Goal: Task Accomplishment & Management: Use online tool/utility

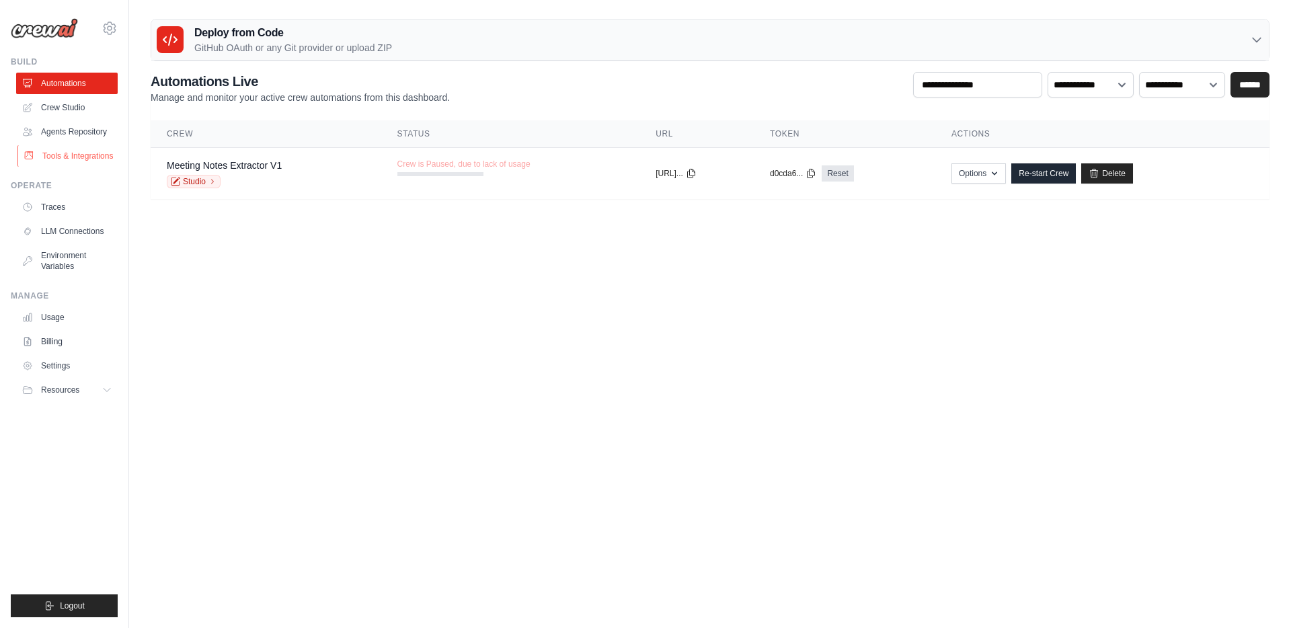
click at [71, 157] on link "Tools & Integrations" at bounding box center [68, 156] width 102 height 22
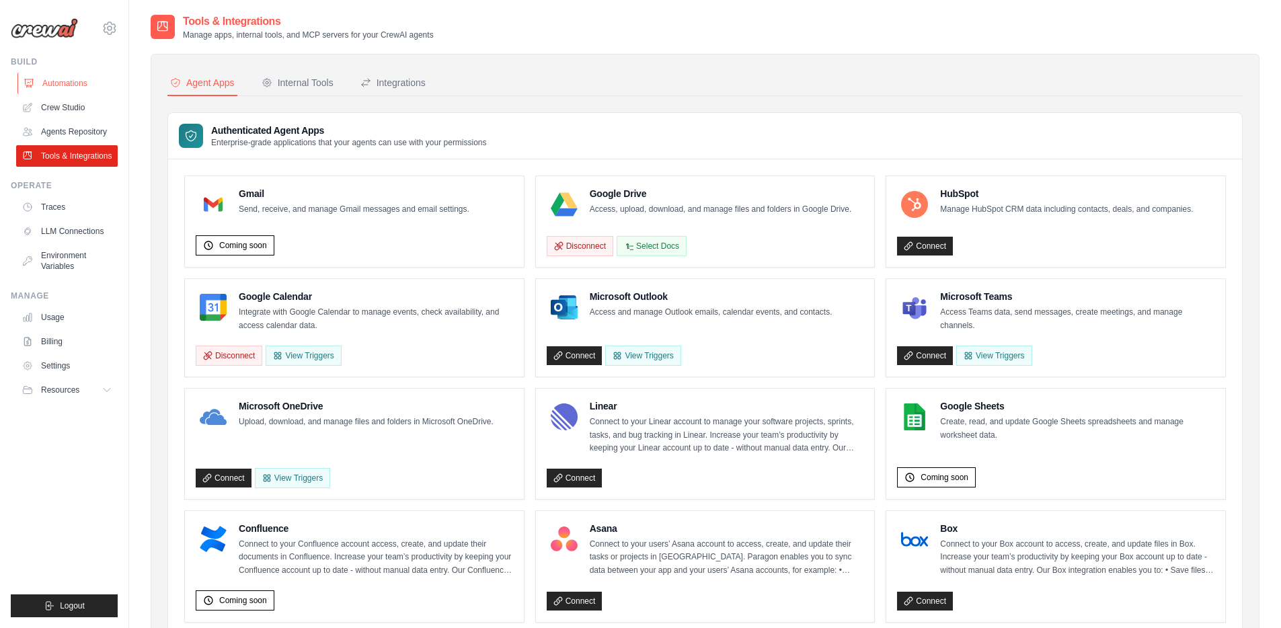
click at [70, 83] on link "Automations" at bounding box center [68, 84] width 102 height 22
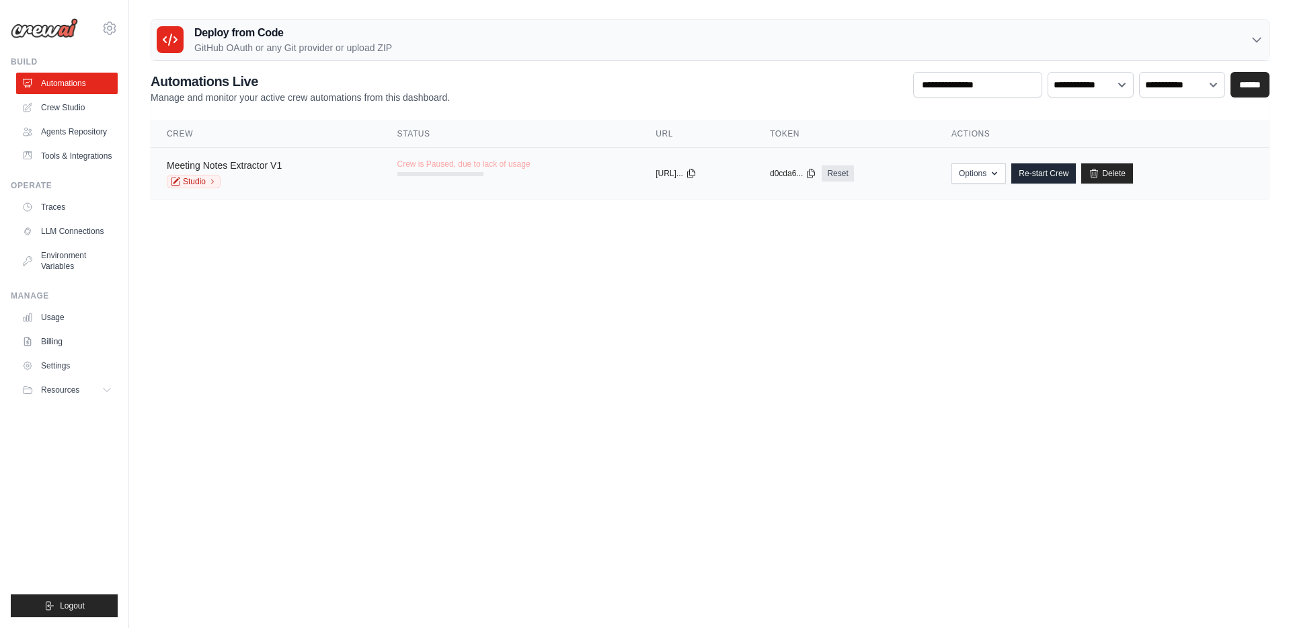
click at [202, 167] on link "Meeting Notes Extractor V1" at bounding box center [224, 165] width 115 height 11
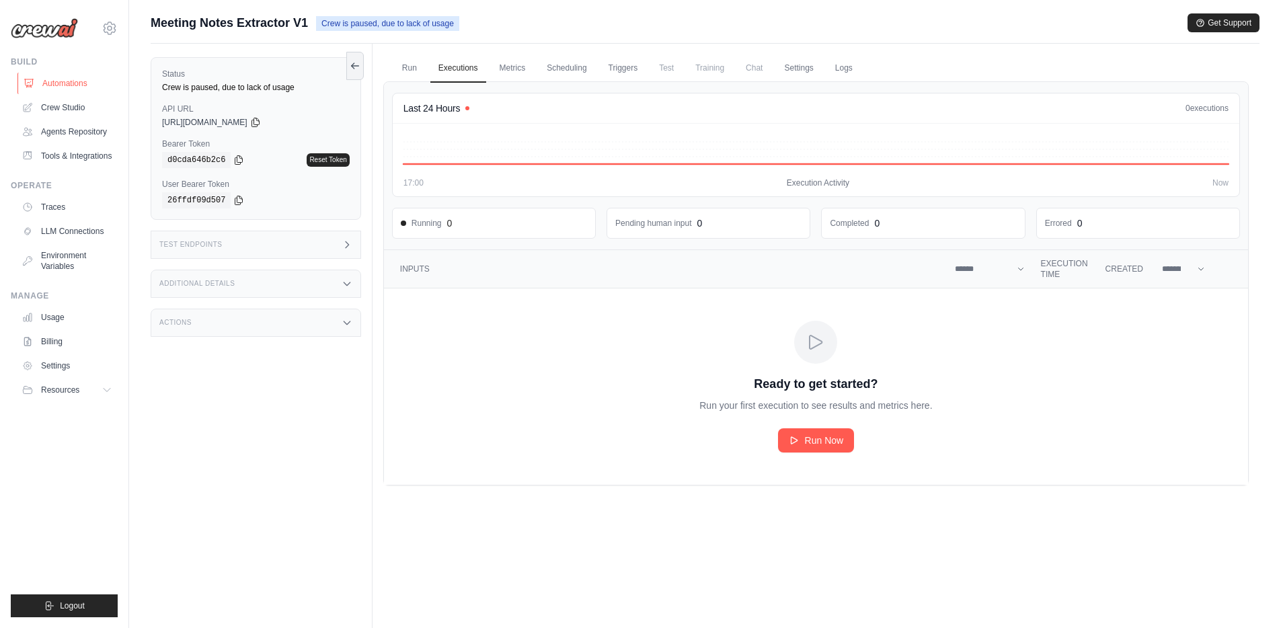
click at [65, 83] on link "Automations" at bounding box center [68, 84] width 102 height 22
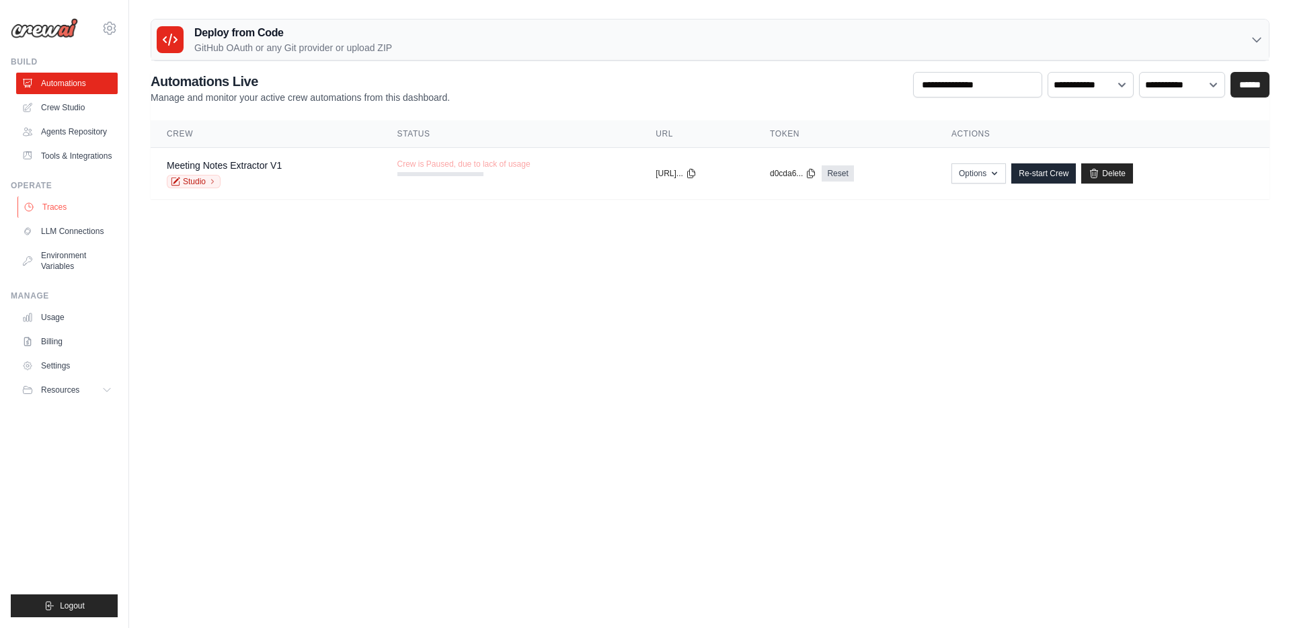
click at [73, 203] on link "Traces" at bounding box center [68, 207] width 102 height 22
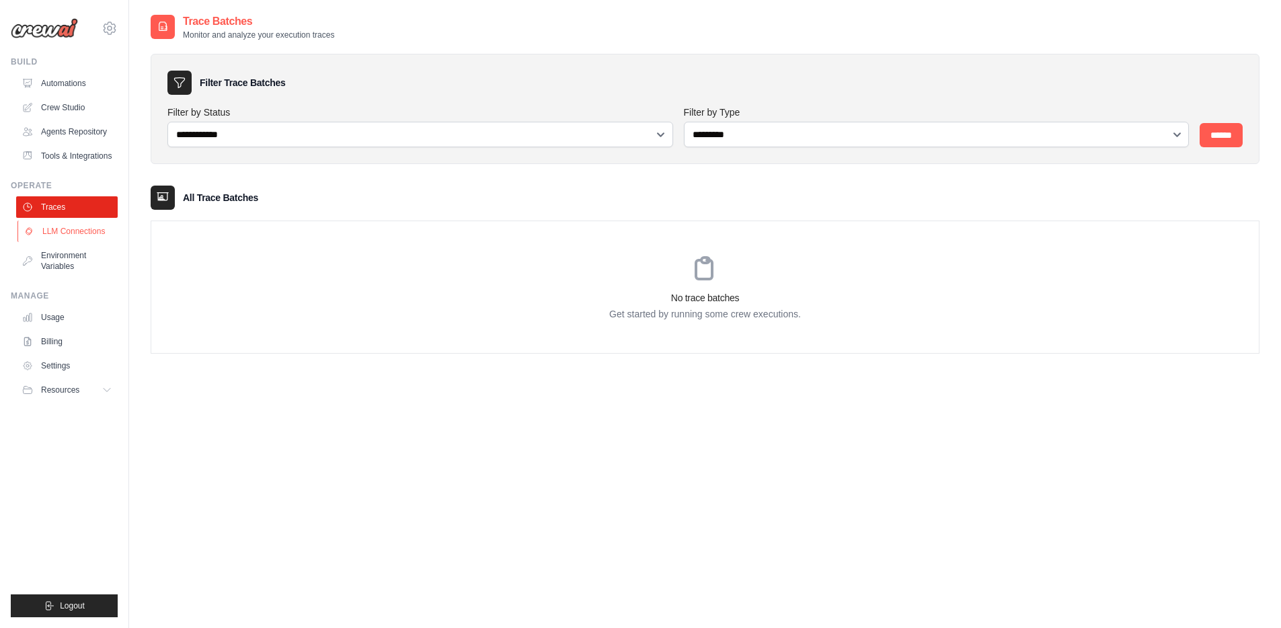
click at [78, 233] on link "LLM Connections" at bounding box center [68, 232] width 102 height 22
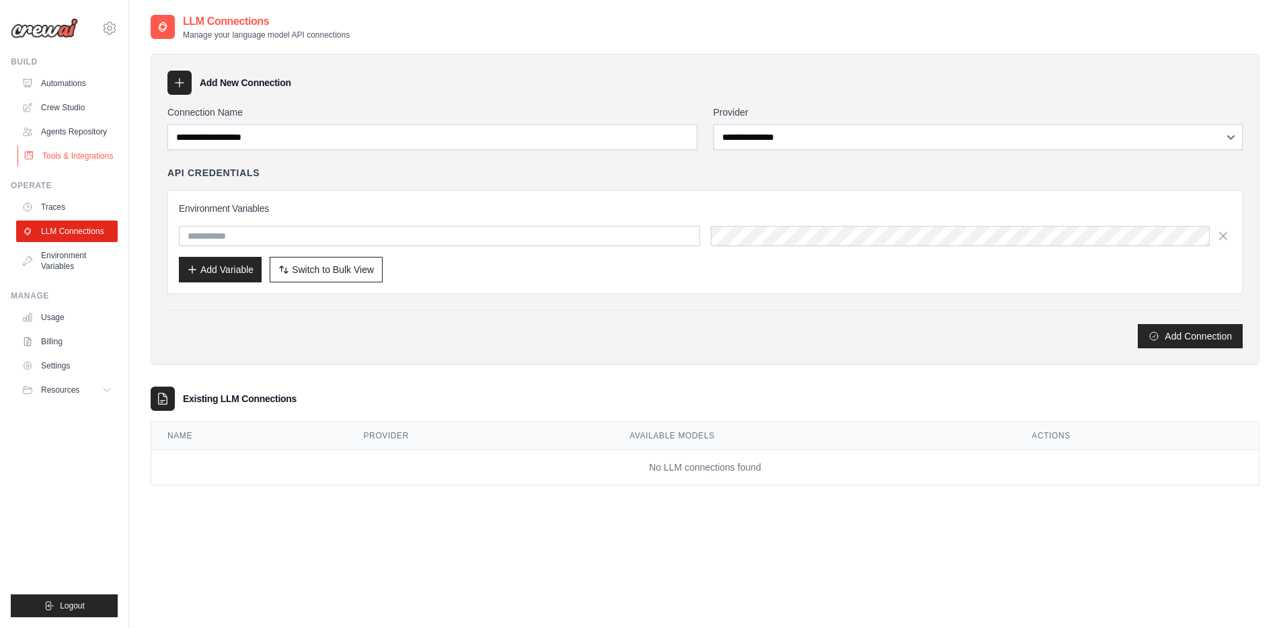
click at [86, 154] on link "Tools & Integrations" at bounding box center [68, 156] width 102 height 22
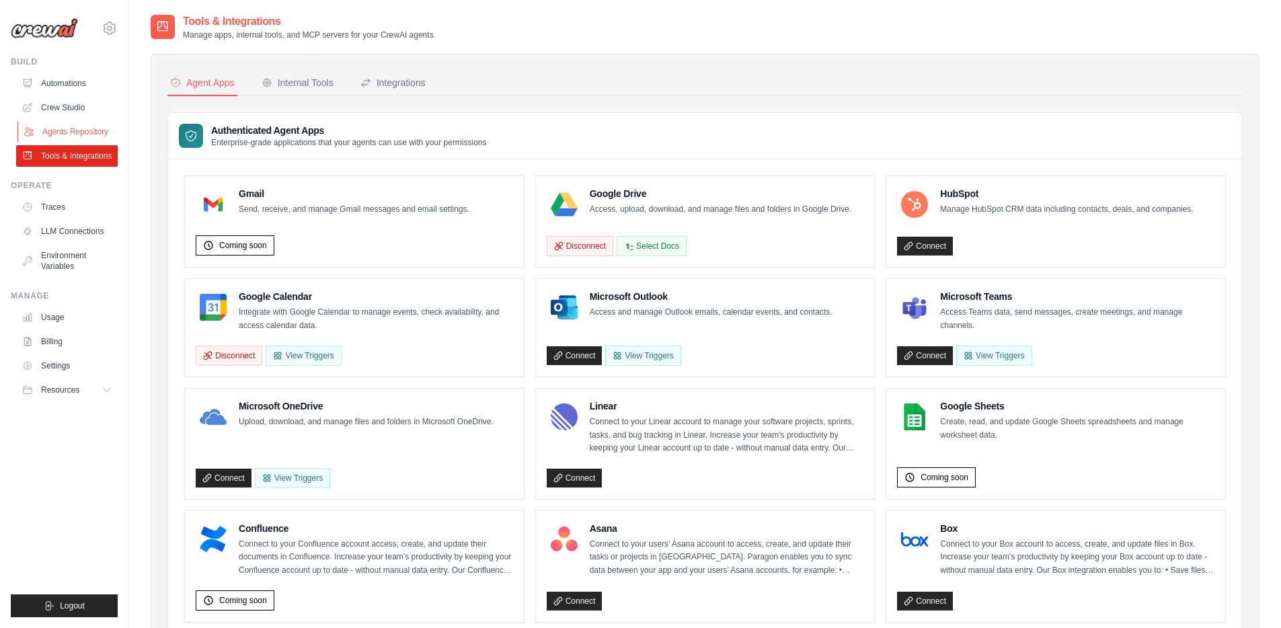
click at [83, 134] on link "Agents Repository" at bounding box center [68, 132] width 102 height 22
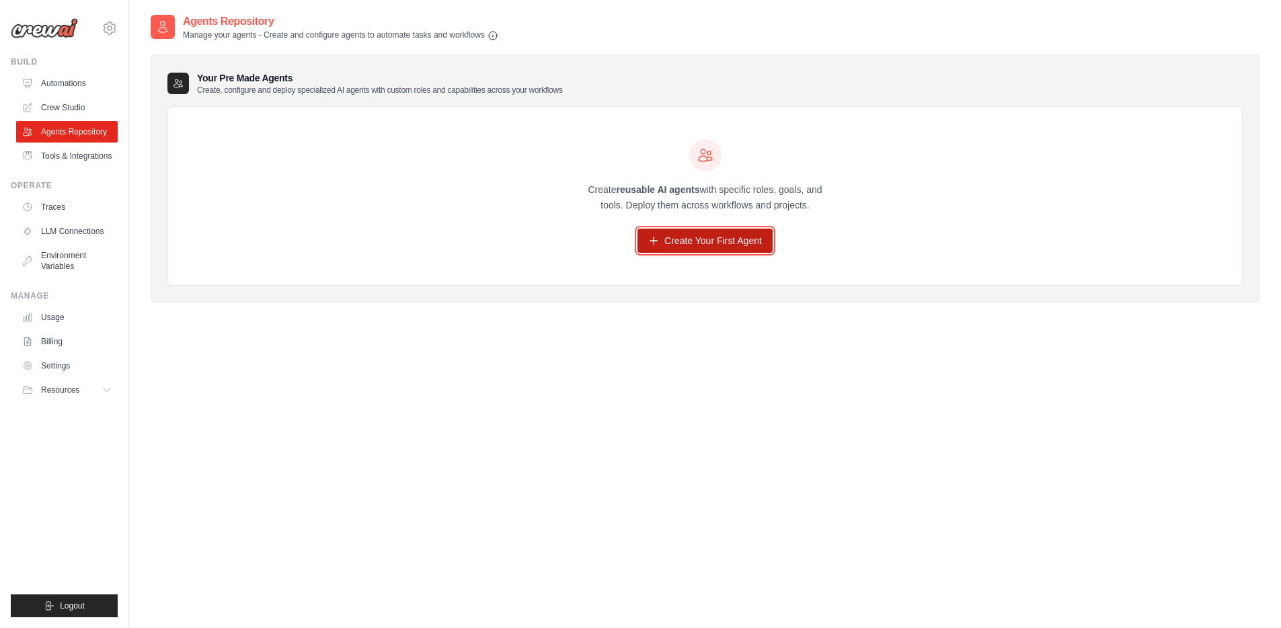
click at [700, 240] on link "Create Your First Agent" at bounding box center [705, 241] width 135 height 24
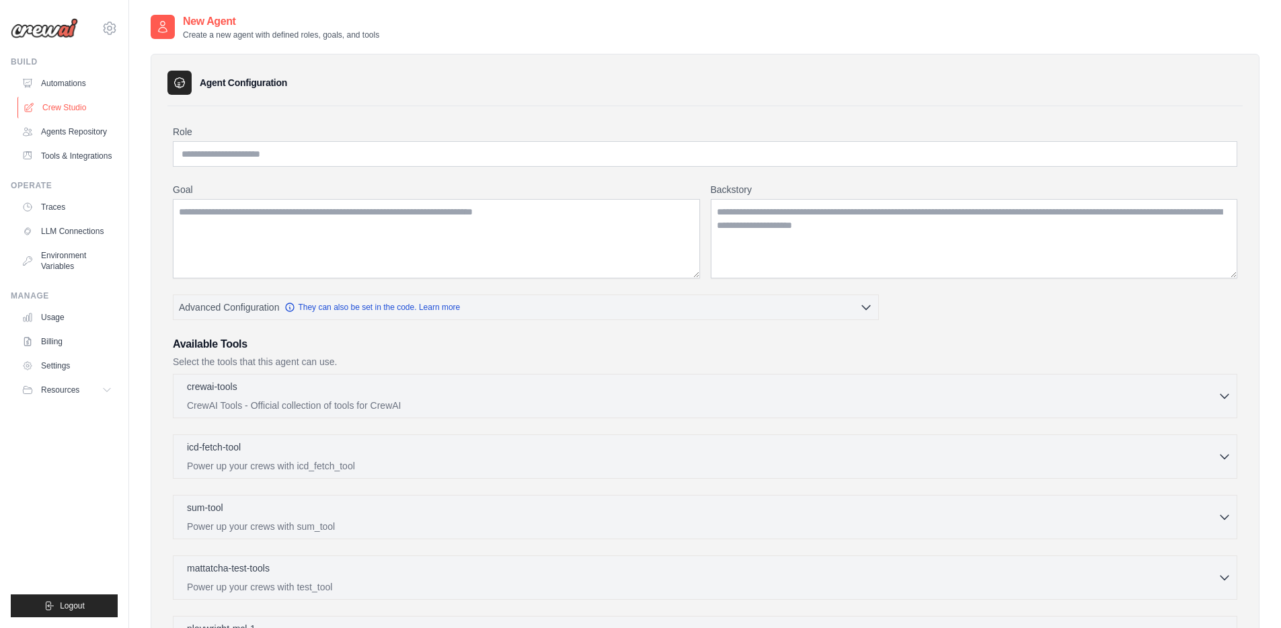
click at [49, 106] on link "Crew Studio" at bounding box center [68, 108] width 102 height 22
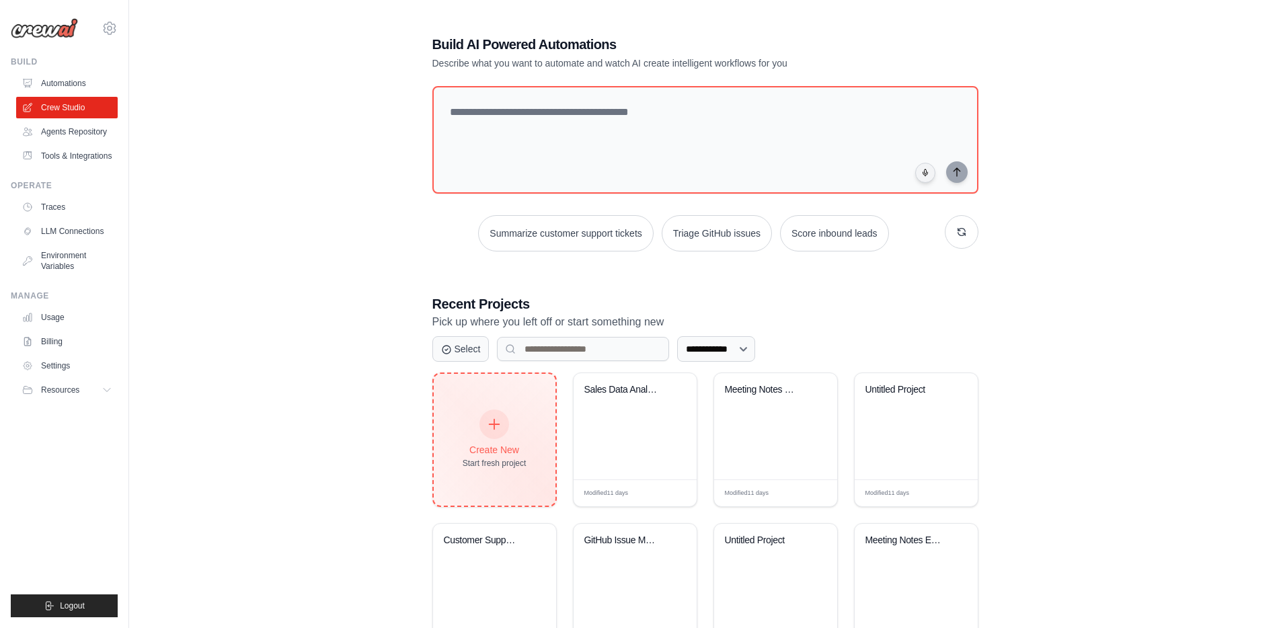
click at [498, 422] on icon at bounding box center [494, 424] width 15 height 15
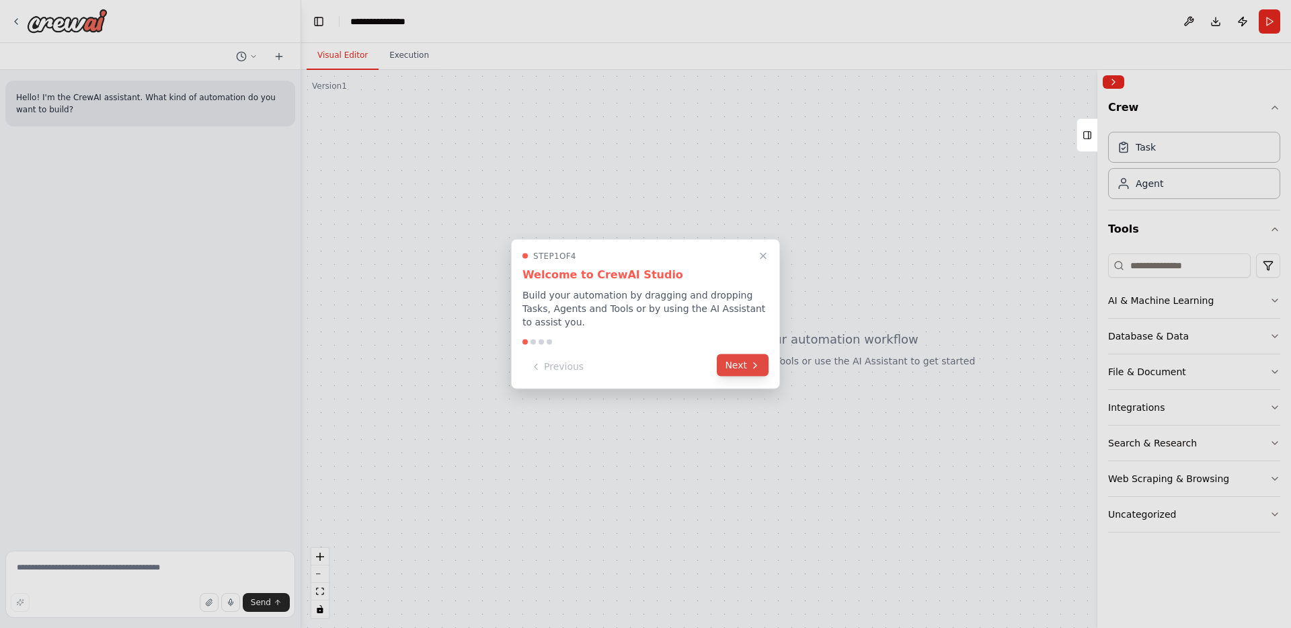
click at [733, 368] on button "Next" at bounding box center [743, 365] width 52 height 22
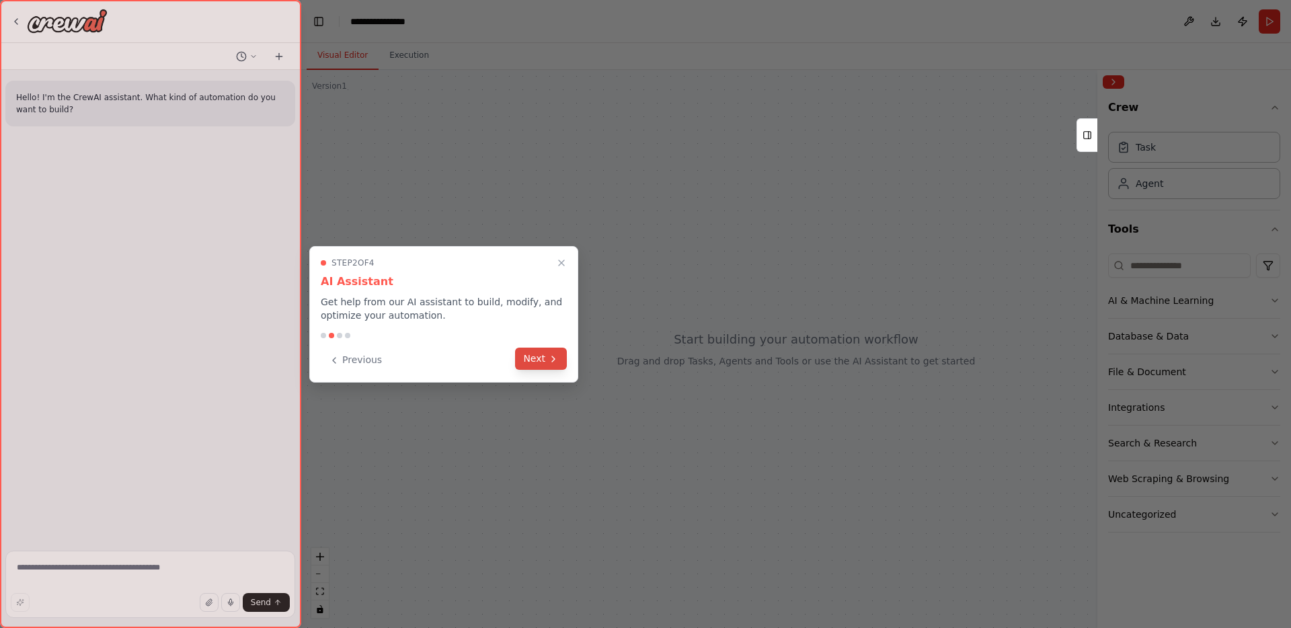
click at [545, 353] on button "Next" at bounding box center [541, 359] width 52 height 22
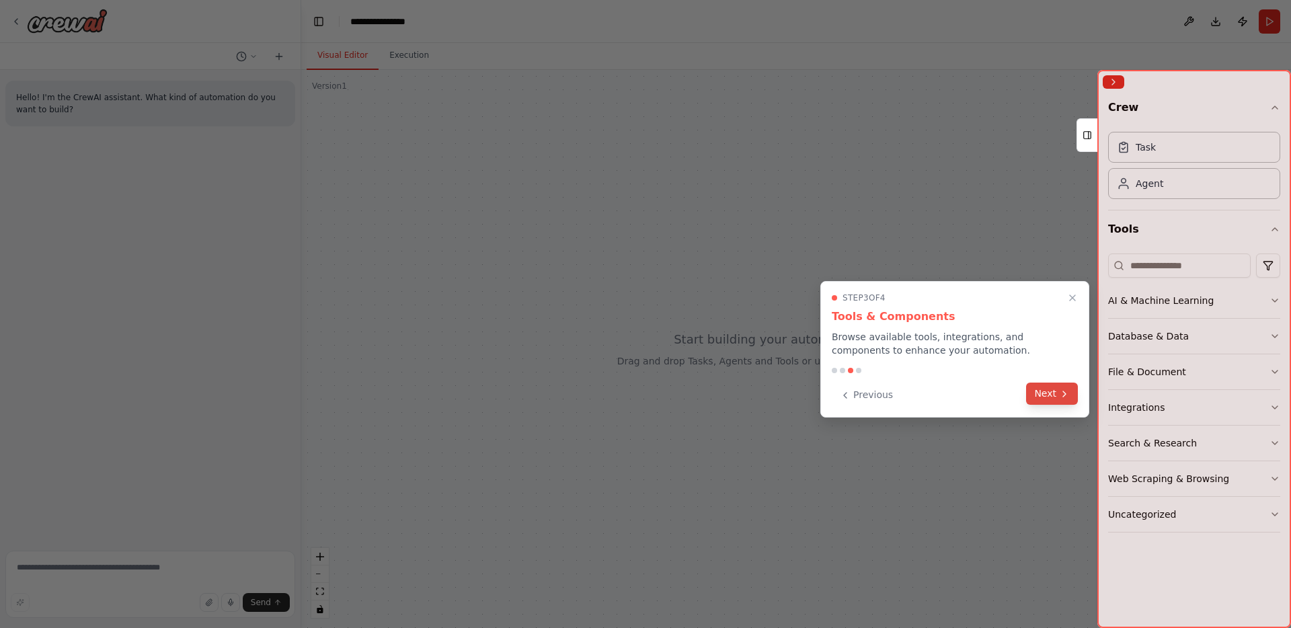
click at [1066, 399] on button "Next" at bounding box center [1052, 394] width 52 height 22
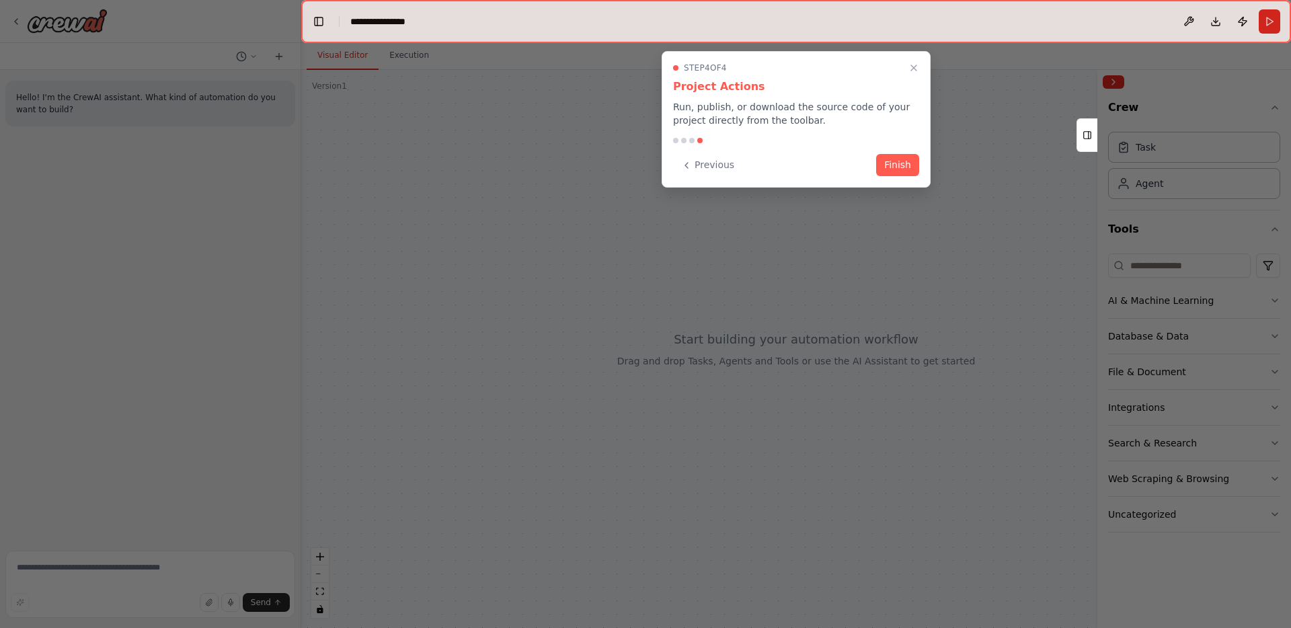
click at [874, 157] on div "Previous Finish" at bounding box center [796, 165] width 246 height 22
drag, startPoint x: 878, startPoint y: 159, endPoint x: 884, endPoint y: 158, distance: 6.9
click at [878, 159] on button "Finish" at bounding box center [897, 165] width 43 height 22
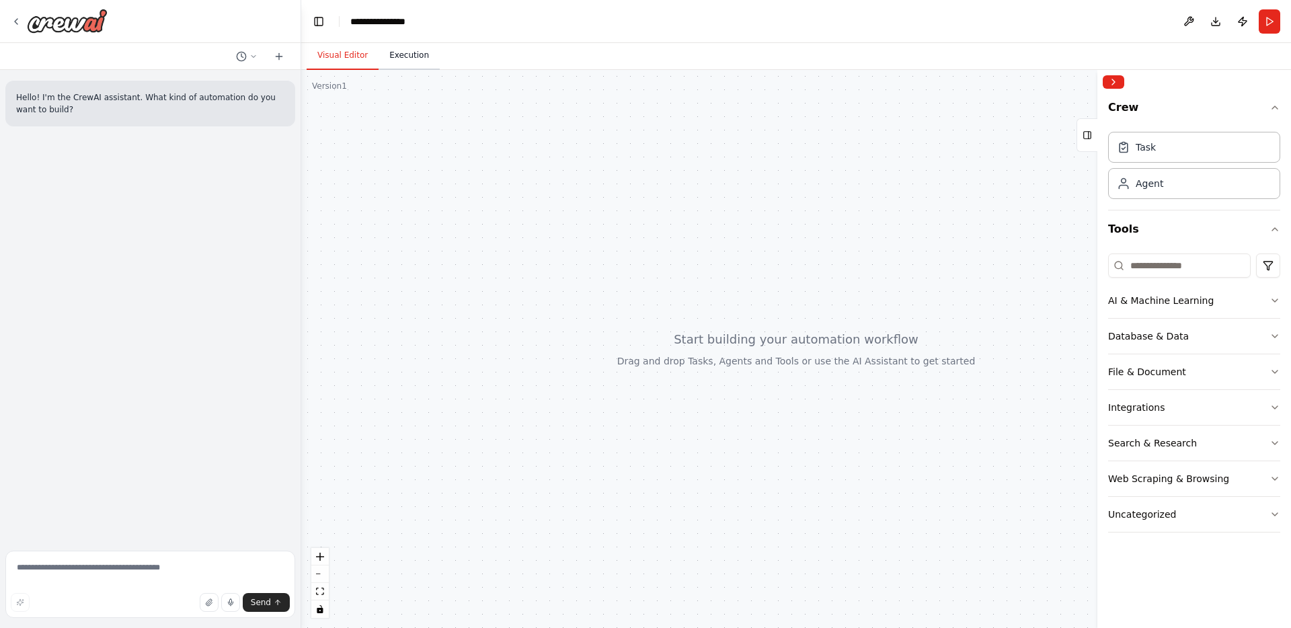
click at [403, 58] on button "Execution" at bounding box center [409, 56] width 61 height 28
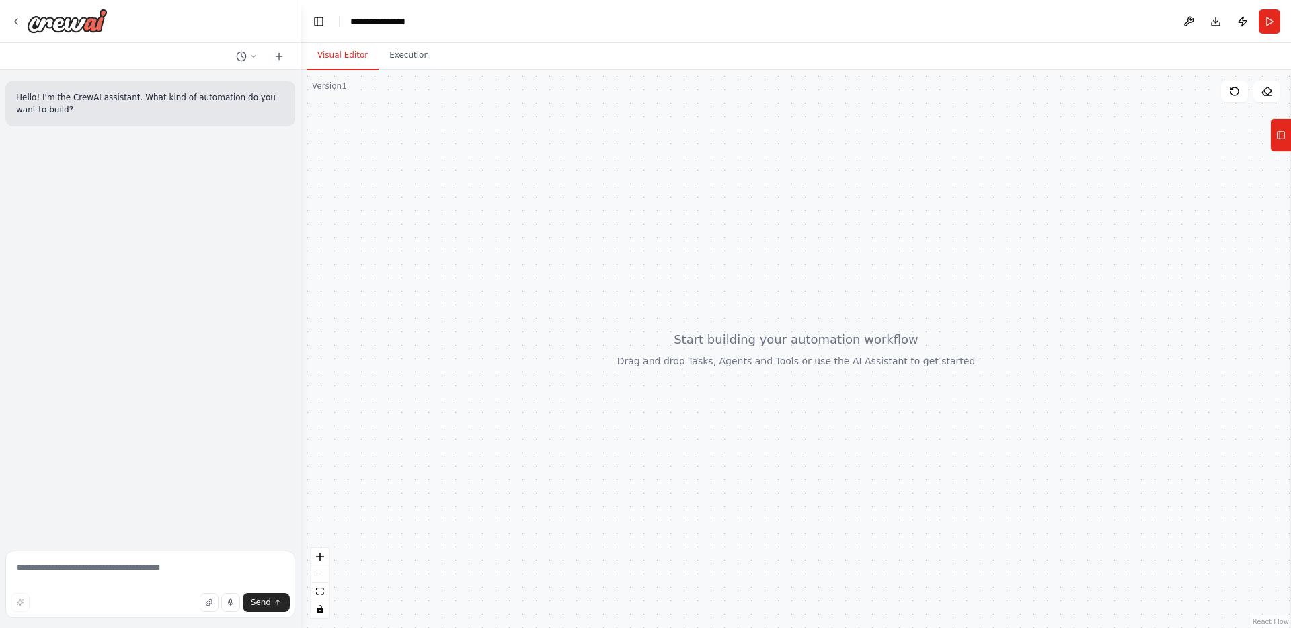
click at [354, 59] on button "Visual Editor" at bounding box center [343, 56] width 72 height 28
drag, startPoint x: 467, startPoint y: 299, endPoint x: 574, endPoint y: 270, distance: 111.3
click at [467, 297] on div at bounding box center [796, 349] width 990 height 558
click at [847, 324] on div at bounding box center [796, 349] width 990 height 558
click at [833, 327] on div at bounding box center [796, 349] width 990 height 558
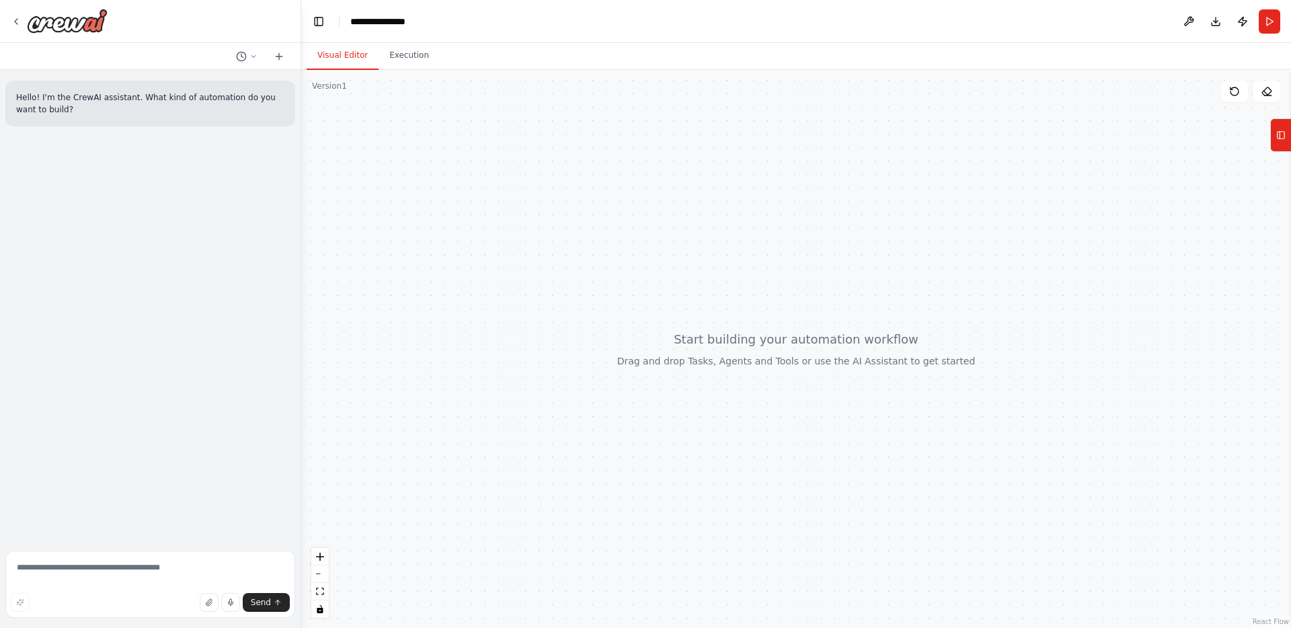
click at [804, 333] on div at bounding box center [796, 349] width 990 height 558
drag, startPoint x: 792, startPoint y: 339, endPoint x: 628, endPoint y: 372, distance: 166.7
click at [629, 373] on div at bounding box center [796, 349] width 990 height 558
click at [738, 359] on div at bounding box center [796, 349] width 990 height 558
click at [737, 360] on div at bounding box center [796, 349] width 990 height 558
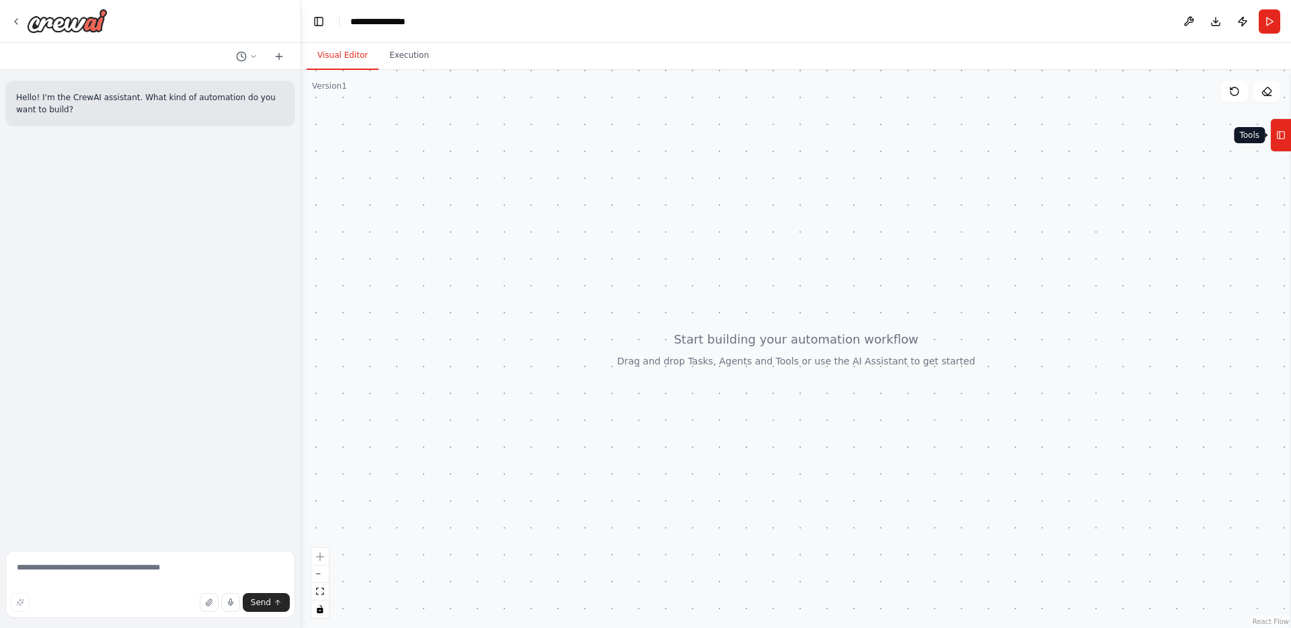
click at [1276, 128] on icon at bounding box center [1280, 135] width 9 height 22
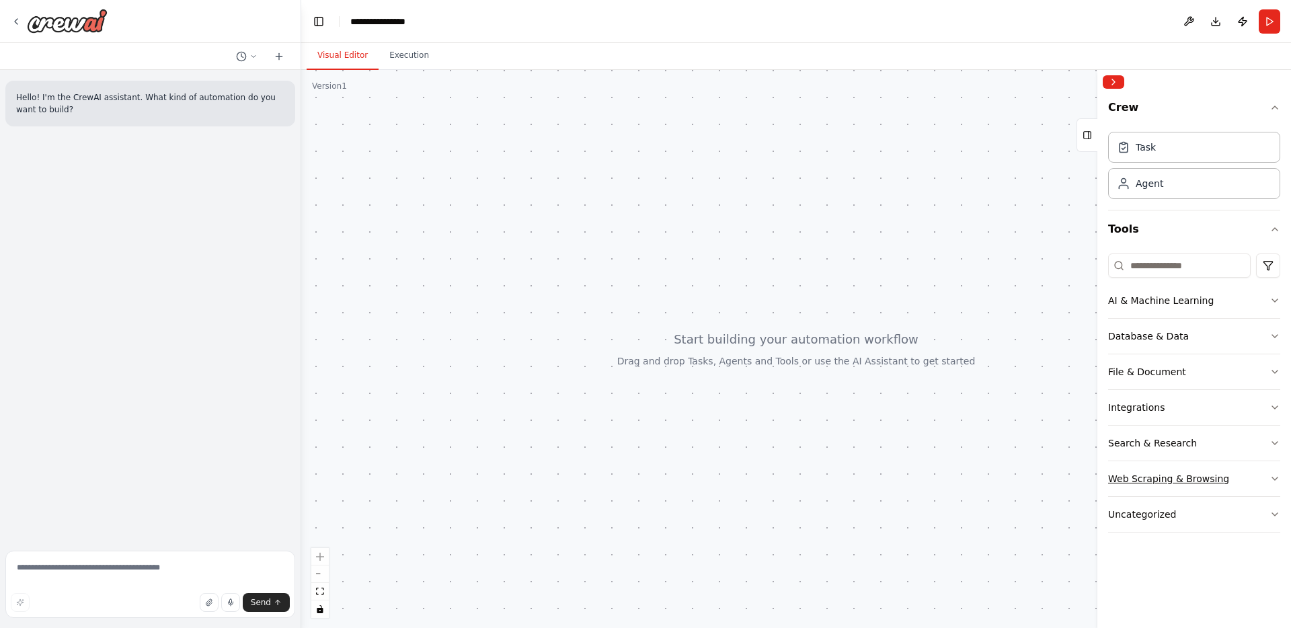
click at [1256, 478] on button "Web Scraping & Browsing" at bounding box center [1194, 478] width 172 height 35
click at [1252, 478] on button "Web Scraping & Browsing" at bounding box center [1194, 478] width 172 height 35
click at [1213, 196] on div "Agent" at bounding box center [1194, 182] width 172 height 31
click at [1224, 144] on div "Task" at bounding box center [1194, 146] width 172 height 31
